Goal: Task Accomplishment & Management: Use online tool/utility

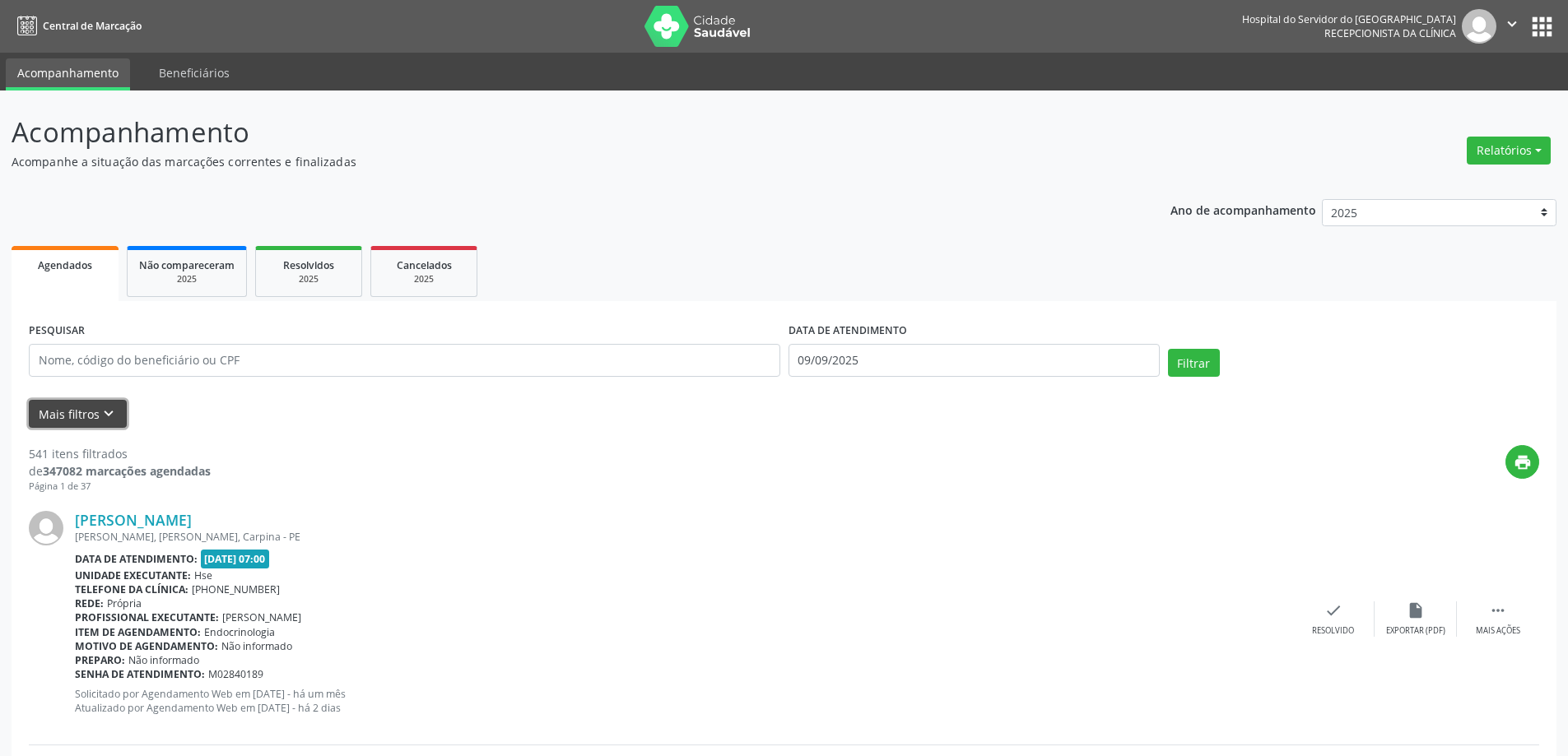
click at [101, 413] on icon "keyboard_arrow_down" at bounding box center [108, 414] width 18 height 18
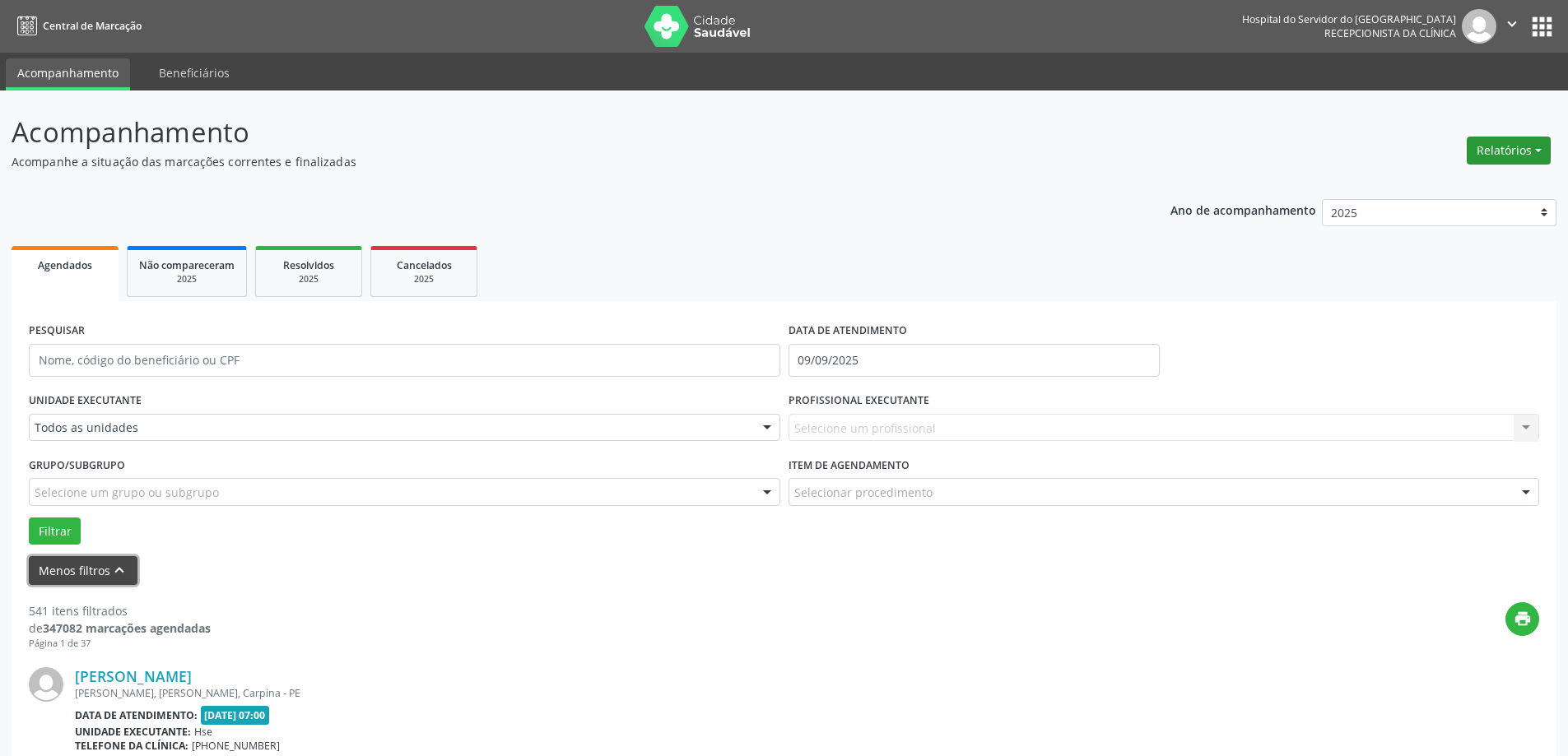
click at [1489, 155] on button "Relatórios" at bounding box center [1508, 151] width 84 height 28
click at [1441, 190] on link "Agendamentos" at bounding box center [1463, 186] width 177 height 23
select select "8"
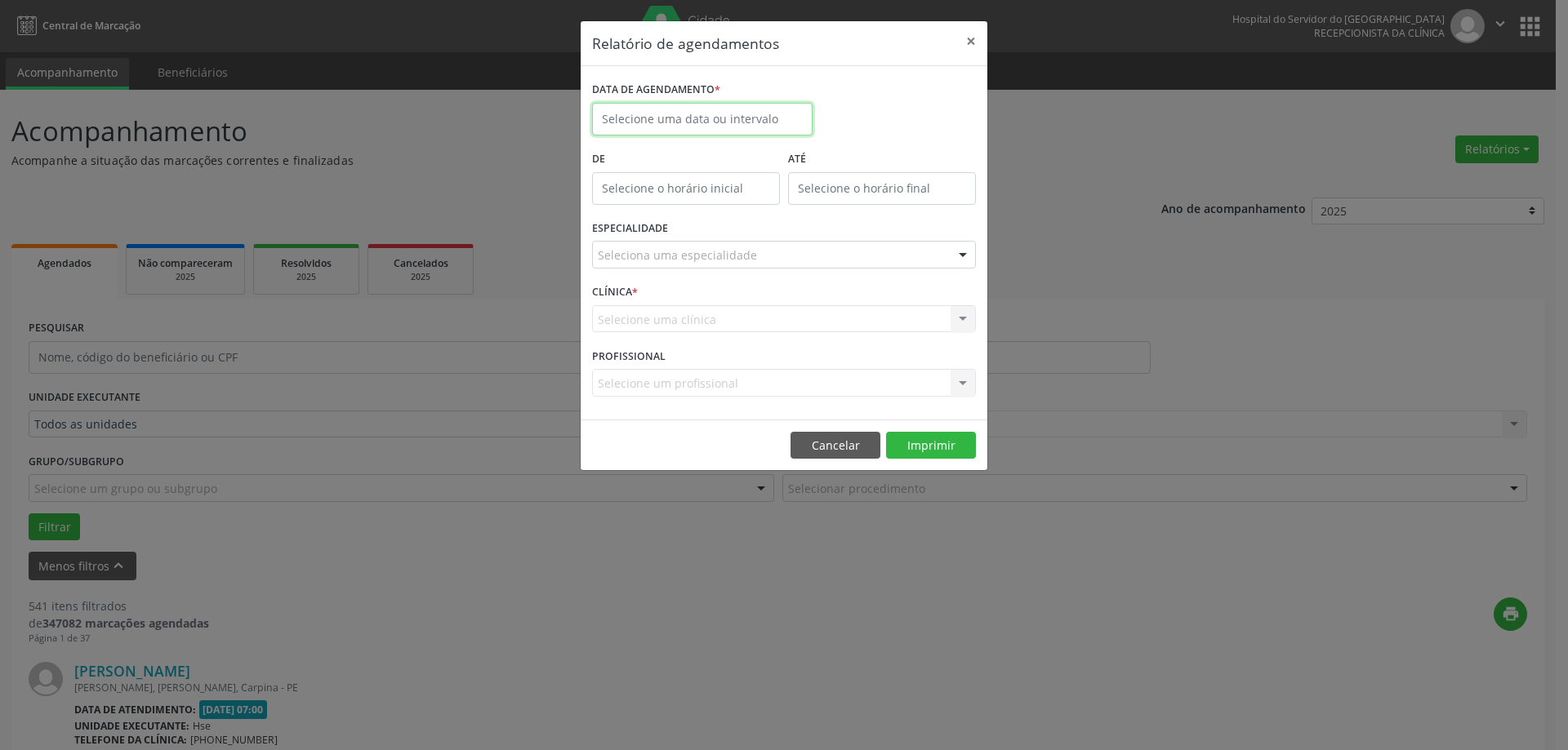
click at [691, 120] on input "text" at bounding box center [702, 119] width 220 height 33
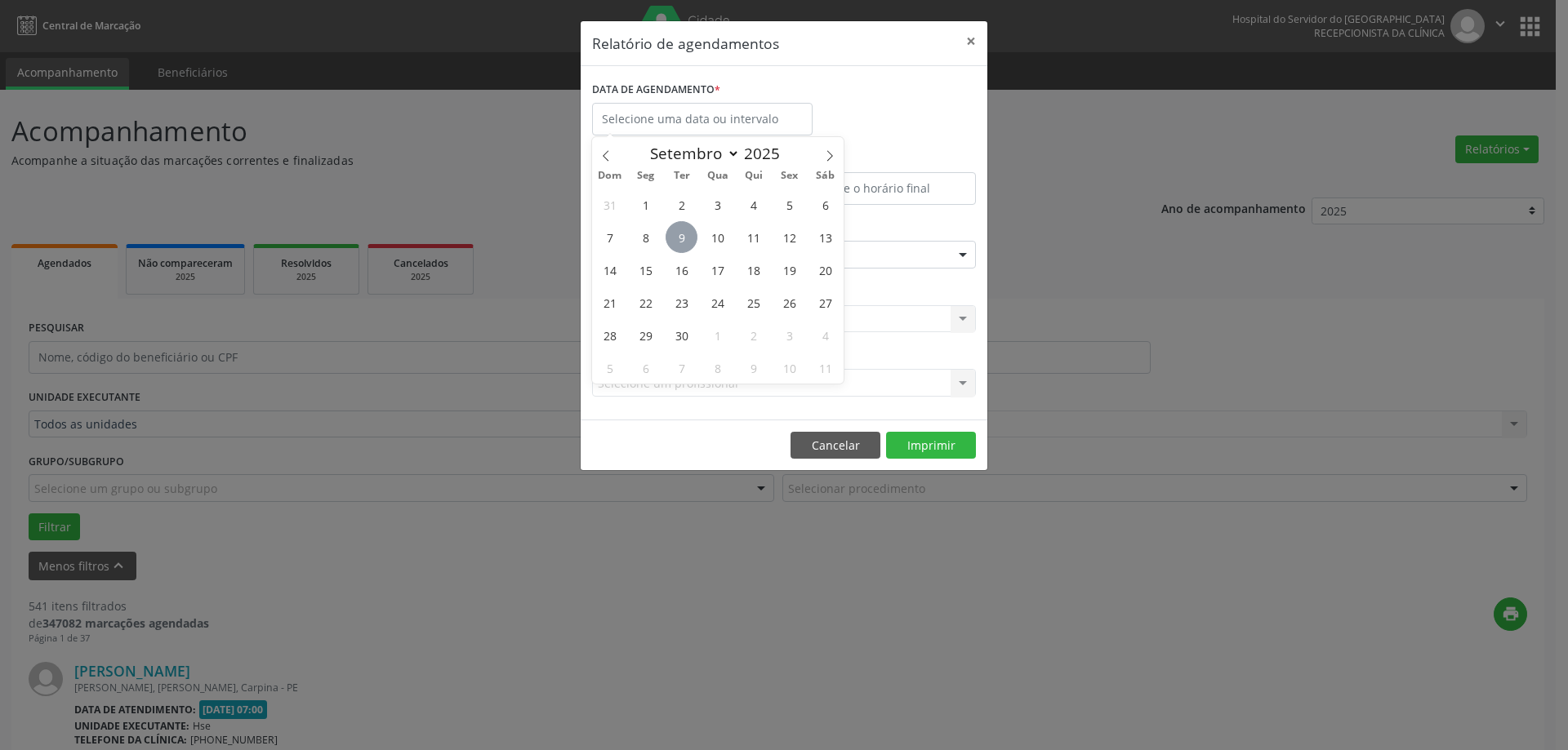
click at [685, 237] on span "9" at bounding box center [681, 237] width 32 height 32
type input "09/09/2025"
click at [685, 237] on span "9" at bounding box center [681, 237] width 32 height 32
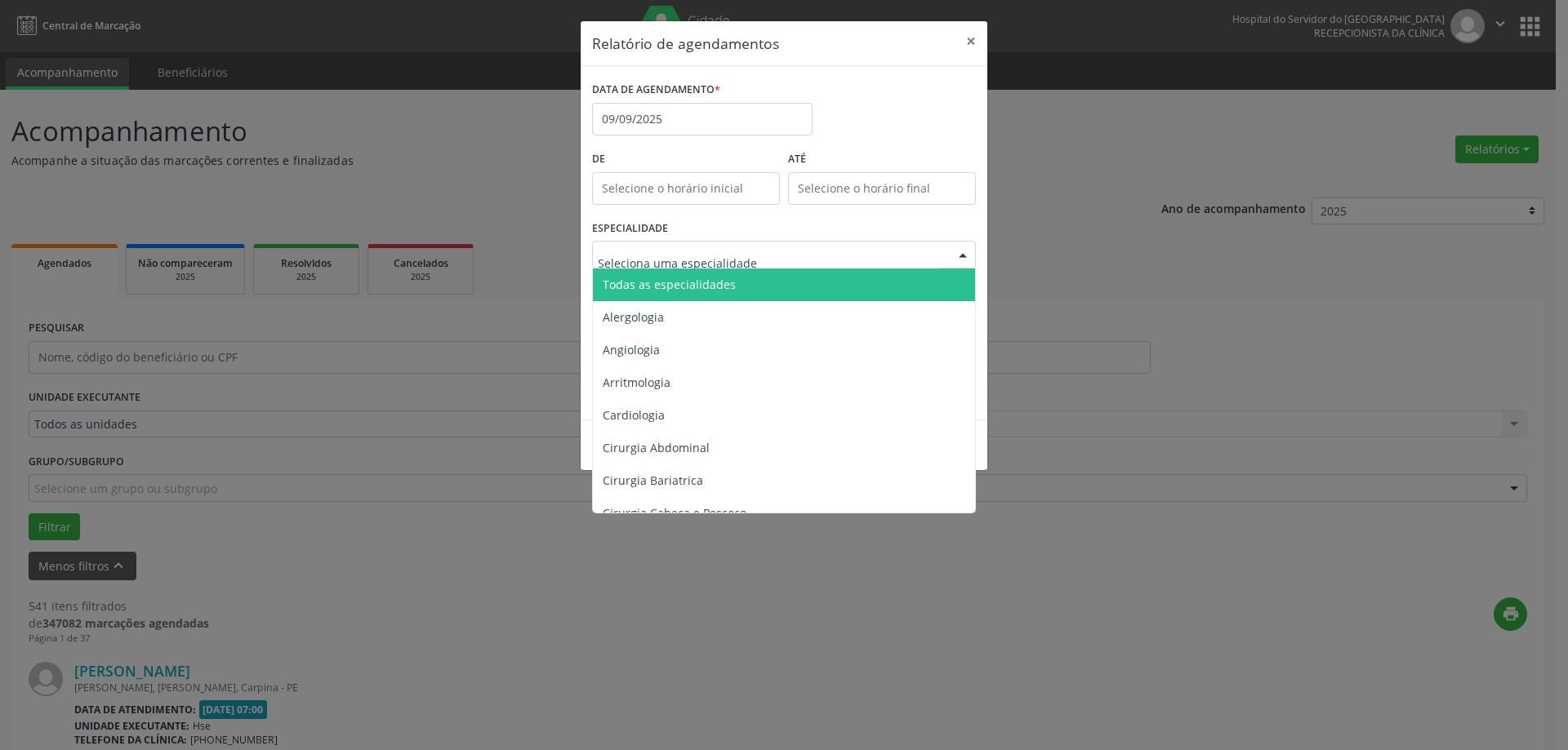
click at [673, 290] on span "Todas as especialidades" at bounding box center [668, 284] width 133 height 15
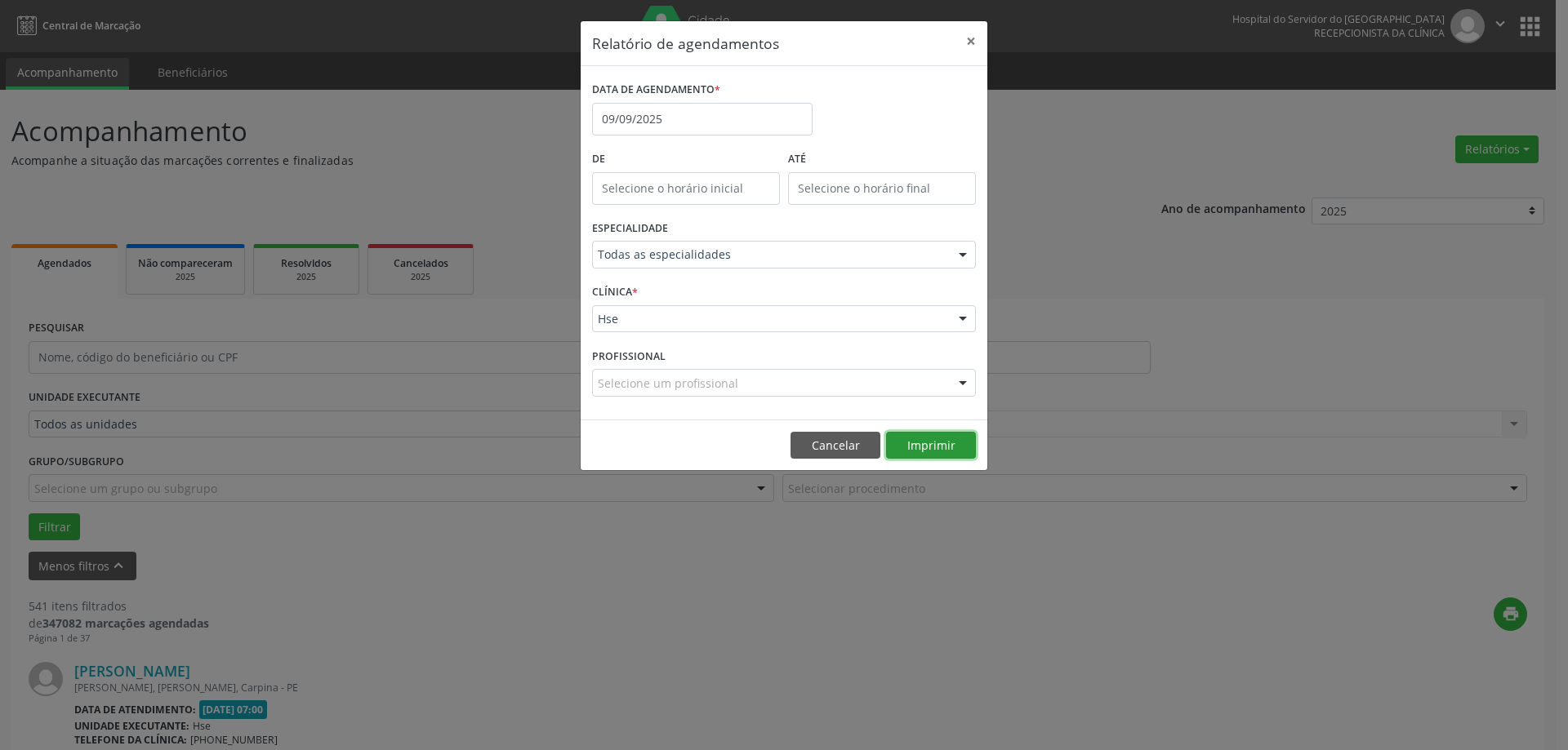
click at [937, 453] on button "Imprimir" at bounding box center [930, 446] width 89 height 28
